Goal: Information Seeking & Learning: Learn about a topic

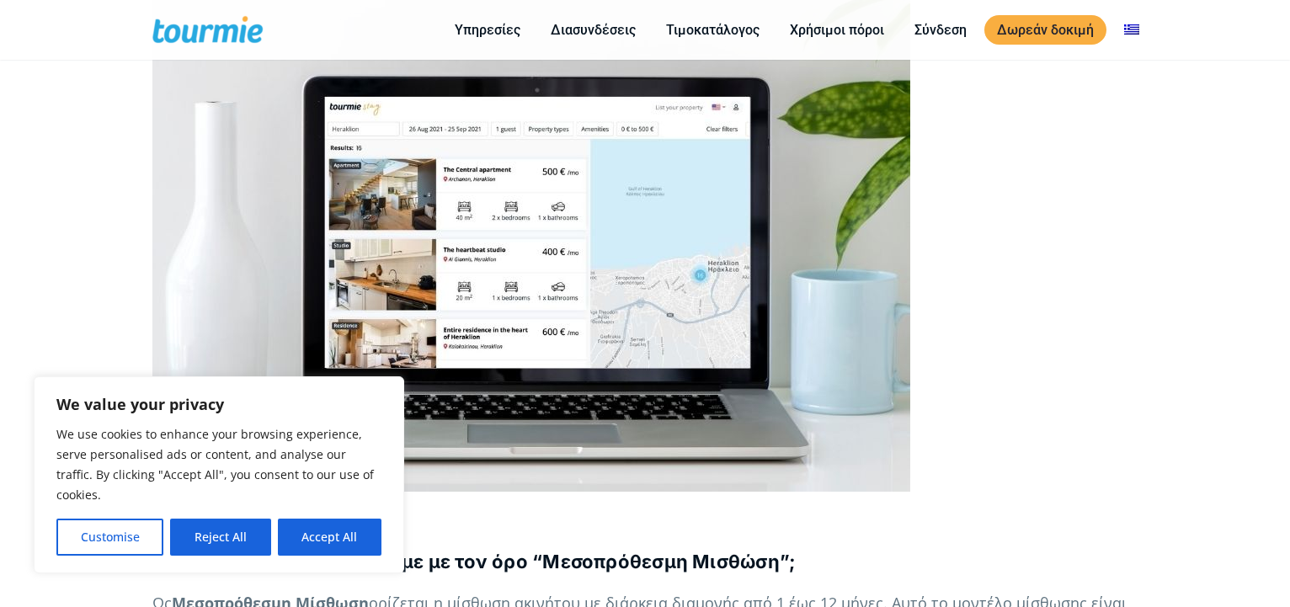
scroll to position [429, 0]
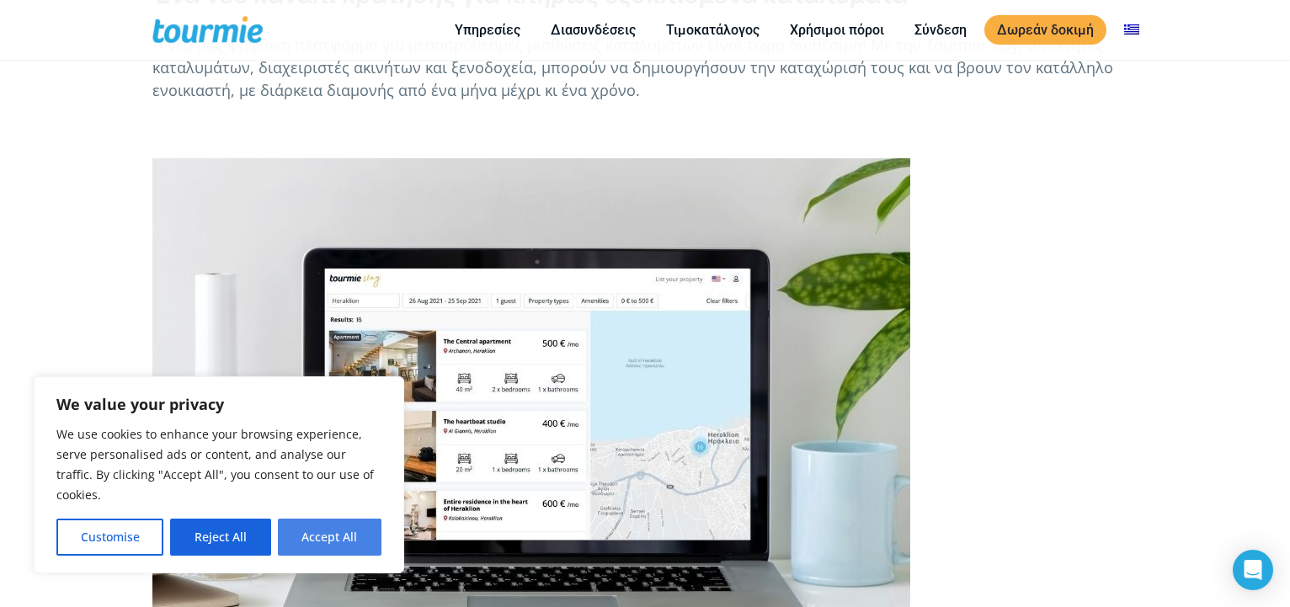
click at [329, 532] on button "Accept All" at bounding box center [330, 537] width 104 height 37
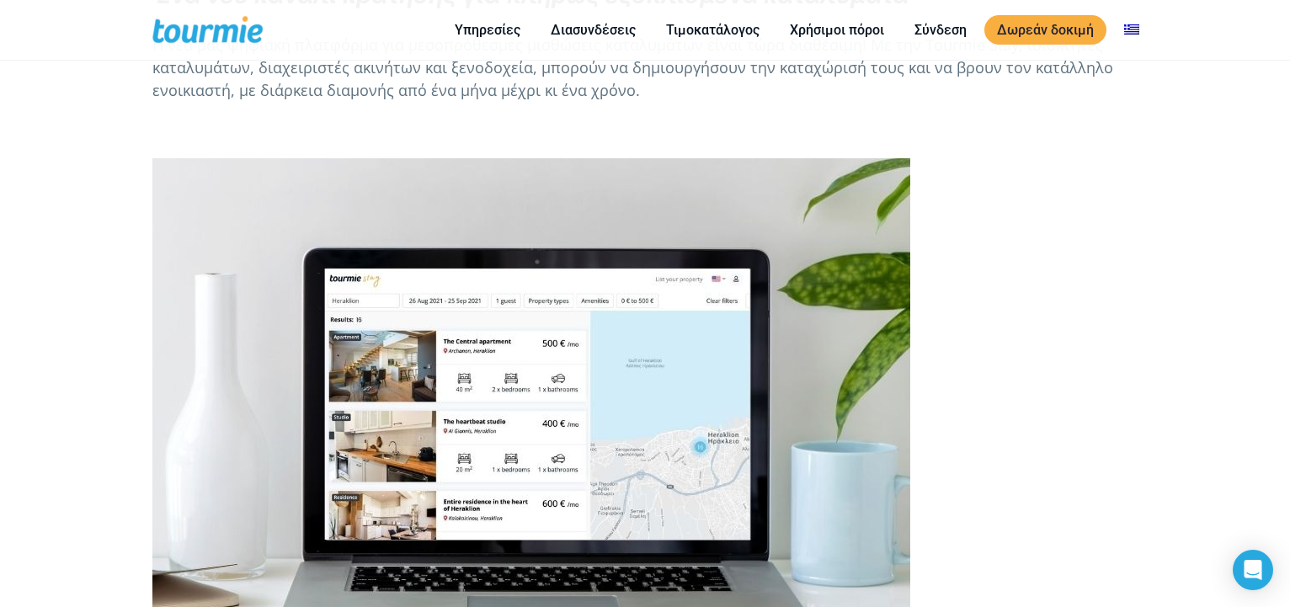
checkbox input "true"
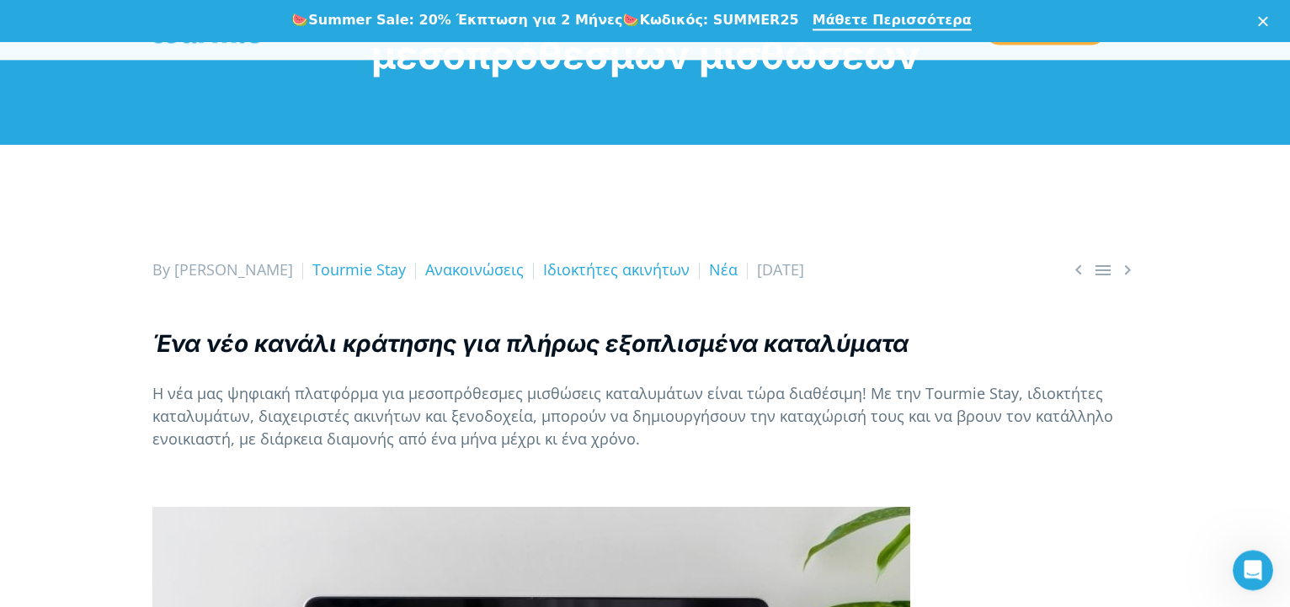
scroll to position [0, 0]
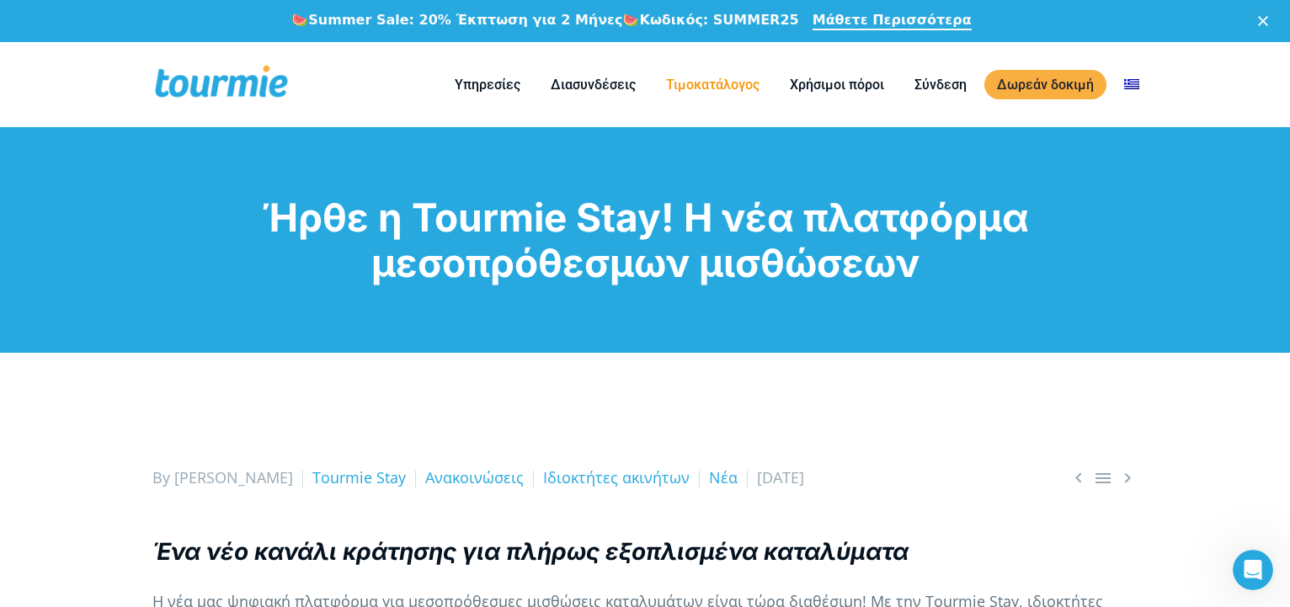
click at [708, 84] on link "Τιμοκατάλογος" at bounding box center [712, 84] width 119 height 21
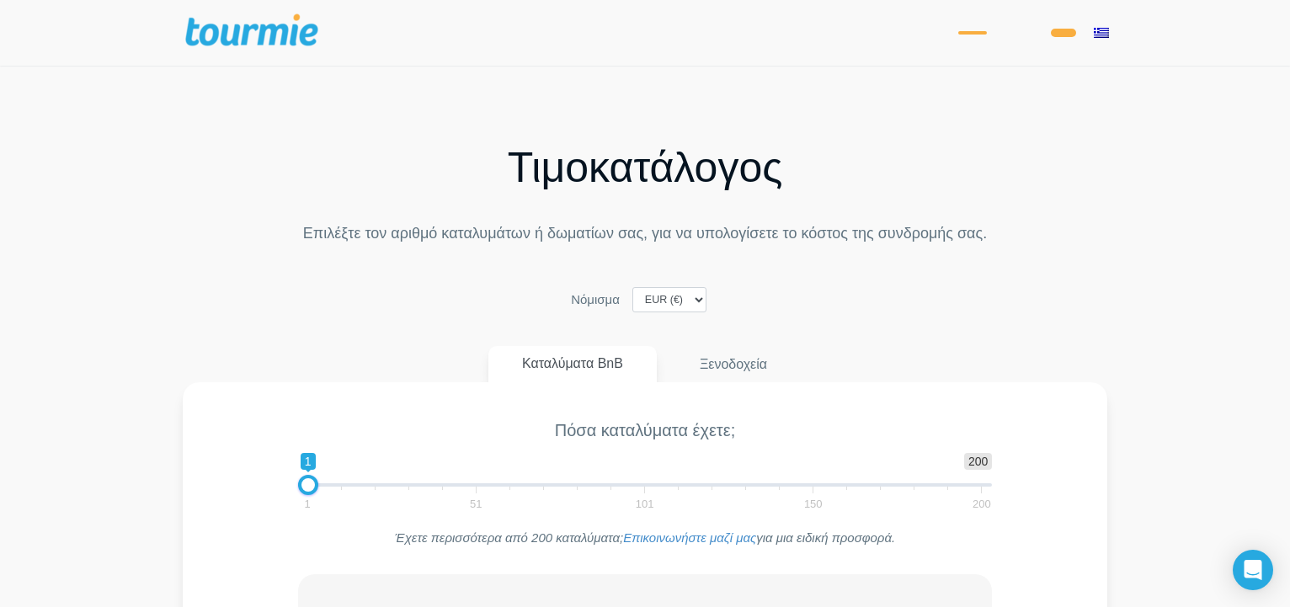
checkbox input "true"
